Goal: Information Seeking & Learning: Learn about a topic

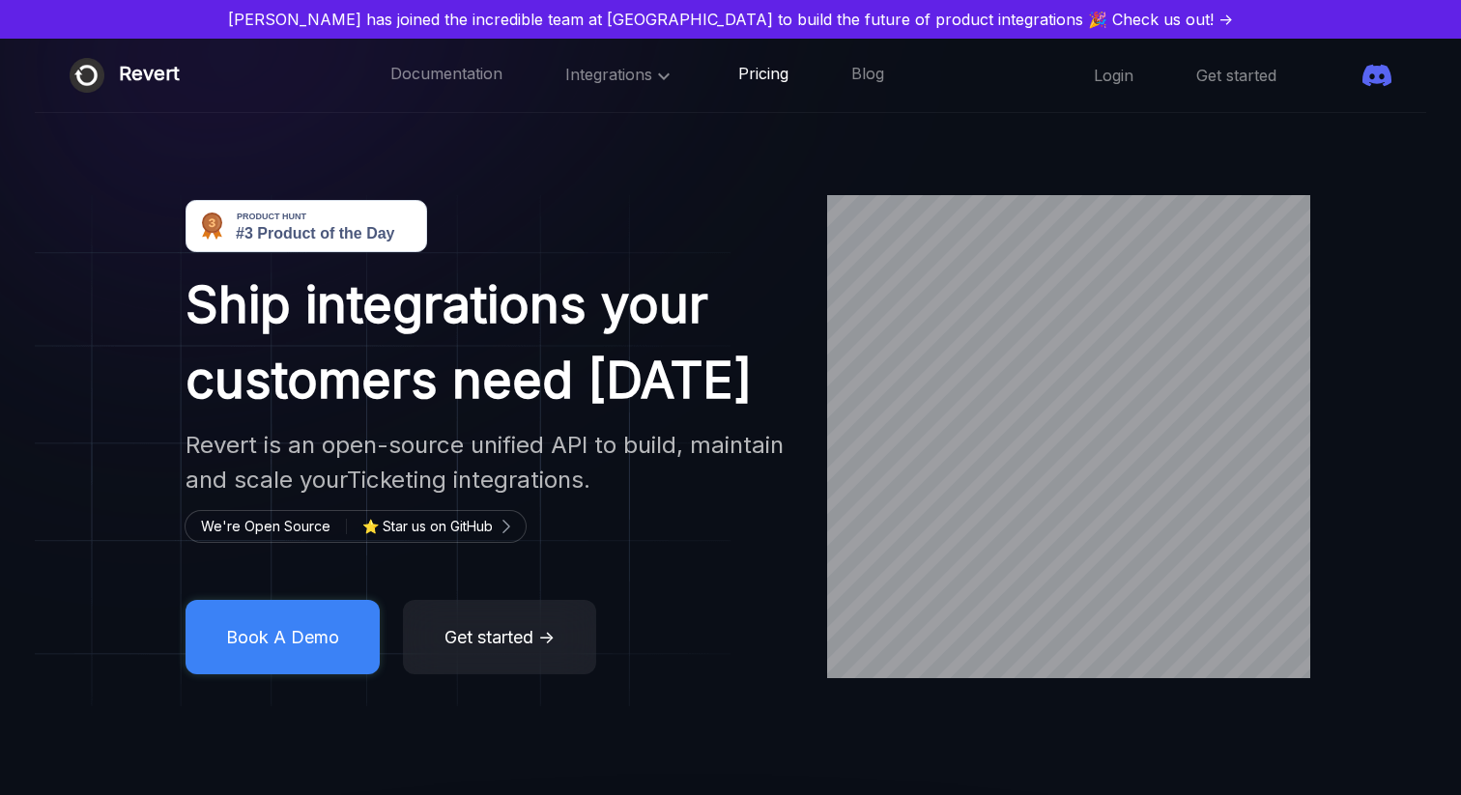
click at [738, 79] on link "Pricing" at bounding box center [763, 75] width 50 height 25
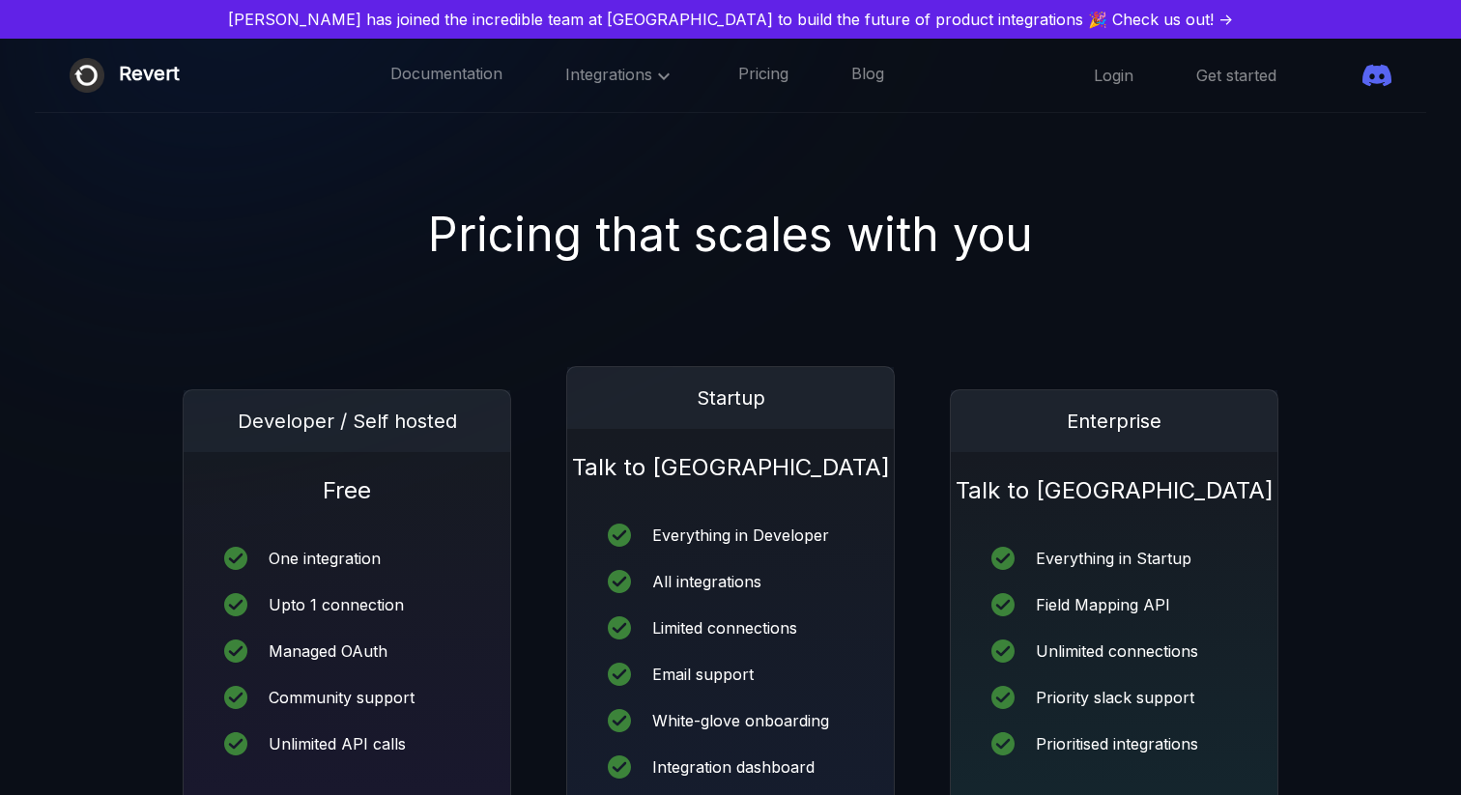
click at [805, 76] on div "Documentation Integrations Pricing Blog" at bounding box center [637, 75] width 494 height 25
click at [851, 74] on link "Blog" at bounding box center [867, 75] width 33 height 25
click at [1339, 75] on span at bounding box center [1339, 75] width 0 height 0
